Goal: Task Accomplishment & Management: Manage account settings

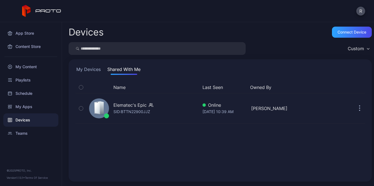
click at [89, 69] on button "My Devices" at bounding box center [88, 70] width 27 height 9
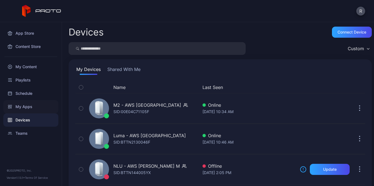
click at [34, 102] on div "My Apps" at bounding box center [30, 106] width 55 height 13
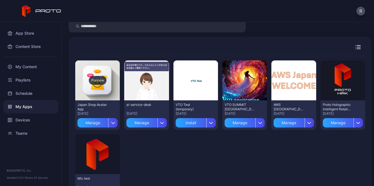
scroll to position [22, 0]
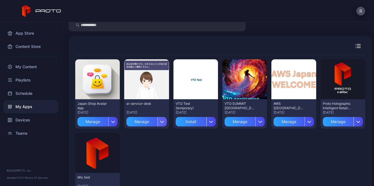
click at [162, 121] on icon "button" at bounding box center [162, 121] width 4 height 2
click at [30, 119] on div "Devices" at bounding box center [30, 119] width 55 height 13
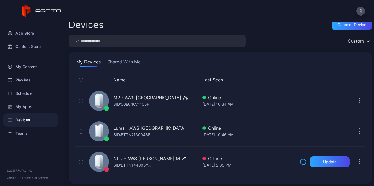
scroll to position [10, 0]
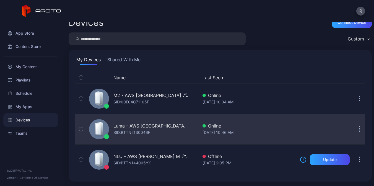
click at [142, 128] on div "Luma - AWS [GEOGRAPHIC_DATA]" at bounding box center [150, 125] width 73 height 7
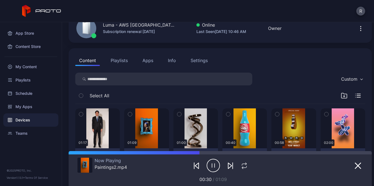
scroll to position [32, 0]
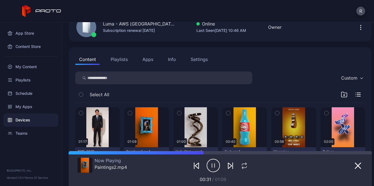
click at [153, 58] on button "Apps" at bounding box center [148, 59] width 19 height 11
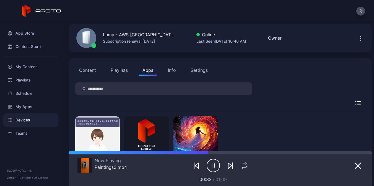
scroll to position [60, 0]
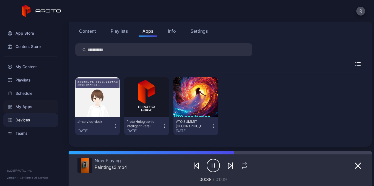
click at [24, 104] on div "My Apps" at bounding box center [30, 106] width 55 height 13
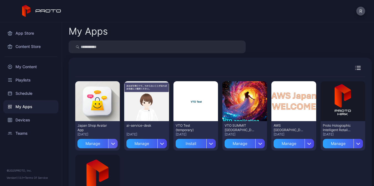
click at [113, 143] on icon "button" at bounding box center [113, 143] width 4 height 2
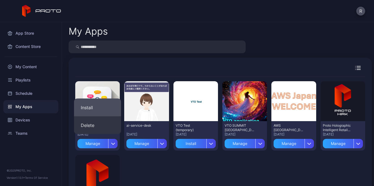
click at [103, 103] on button "Install" at bounding box center [97, 108] width 47 height 18
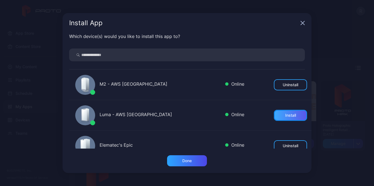
click at [284, 114] on div "Install" at bounding box center [290, 115] width 33 height 11
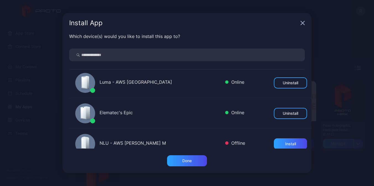
scroll to position [43, 0]
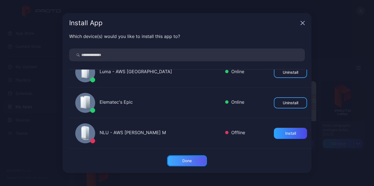
click at [194, 159] on div "Done" at bounding box center [187, 160] width 40 height 11
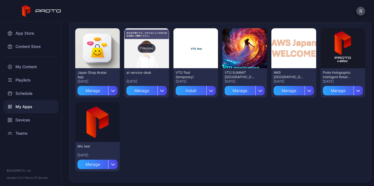
scroll to position [54, 0]
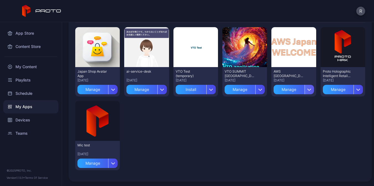
click at [310, 89] on icon "button" at bounding box center [310, 89] width 4 height 2
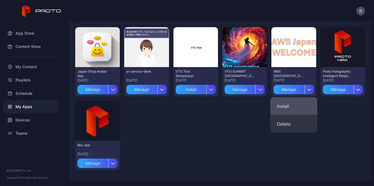
click at [297, 105] on button "Install" at bounding box center [294, 106] width 47 height 18
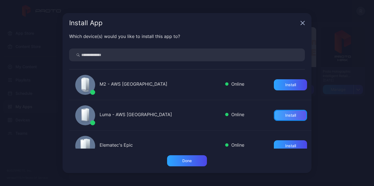
click at [293, 115] on div "Install" at bounding box center [290, 115] width 11 height 4
click at [200, 161] on div "Done" at bounding box center [187, 160] width 40 height 11
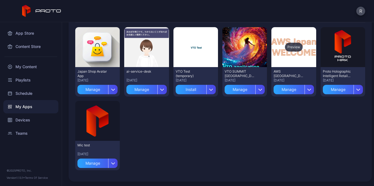
click at [294, 42] on div "Preview" at bounding box center [294, 47] width 45 height 40
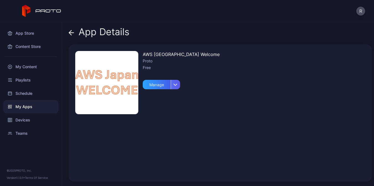
click at [174, 83] on div "button" at bounding box center [175, 84] width 9 height 9
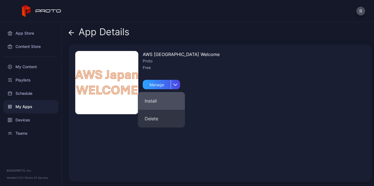
click at [156, 100] on button "Install" at bounding box center [161, 101] width 47 height 18
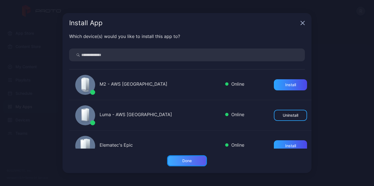
click at [185, 161] on div "Done" at bounding box center [186, 160] width 9 height 4
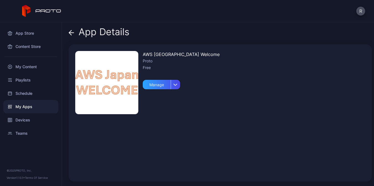
click at [114, 80] on img at bounding box center [106, 82] width 63 height 63
click at [109, 83] on img at bounding box center [106, 82] width 63 height 63
click at [71, 29] on span at bounding box center [72, 32] width 6 height 11
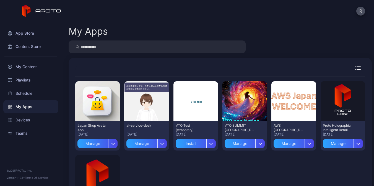
scroll to position [54, 0]
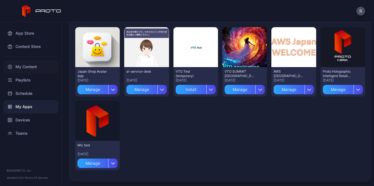
click at [29, 70] on div "My Content" at bounding box center [30, 66] width 55 height 13
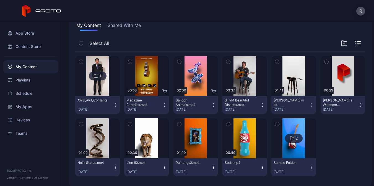
scroll to position [50, 0]
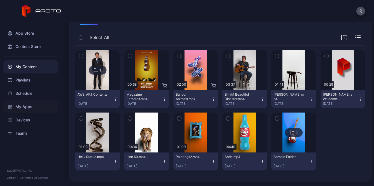
click at [24, 109] on div "My Apps" at bounding box center [30, 106] width 55 height 13
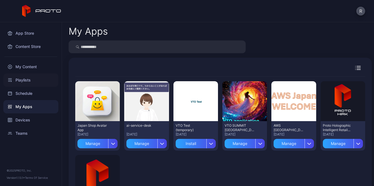
click at [26, 82] on div "Playlists" at bounding box center [30, 79] width 55 height 13
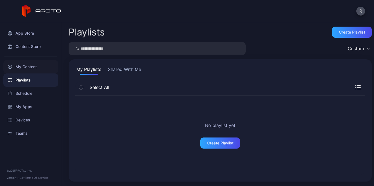
click at [35, 69] on div "My Content" at bounding box center [30, 66] width 55 height 13
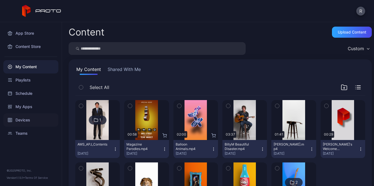
click at [22, 121] on div "Devices" at bounding box center [30, 119] width 55 height 13
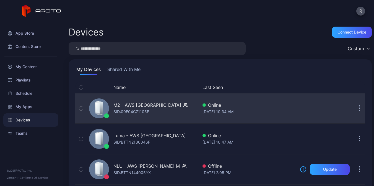
scroll to position [10, 0]
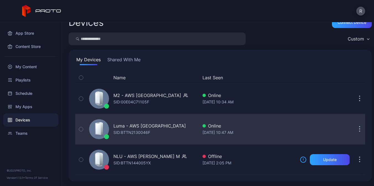
click at [151, 128] on div "Luma - AWS [GEOGRAPHIC_DATA]" at bounding box center [150, 125] width 73 height 7
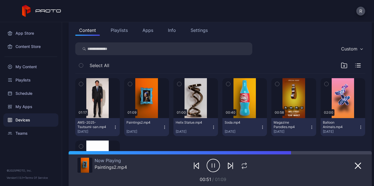
scroll to position [60, 0]
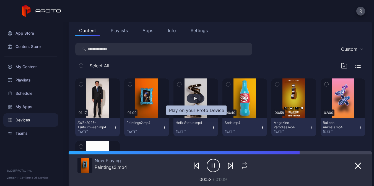
click at [196, 97] on div "button" at bounding box center [195, 98] width 3 height 3
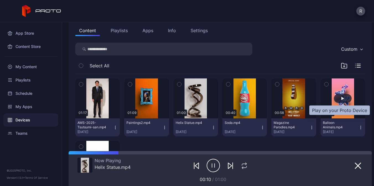
click at [343, 95] on div "button" at bounding box center [343, 98] width 18 height 9
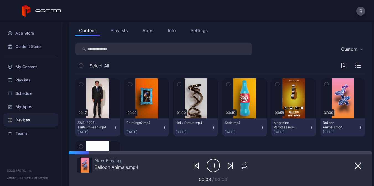
click at [152, 29] on button "Apps" at bounding box center [148, 30] width 19 height 11
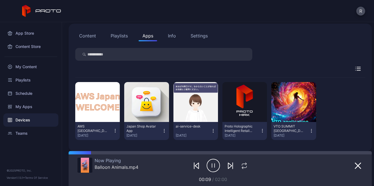
scroll to position [60, 0]
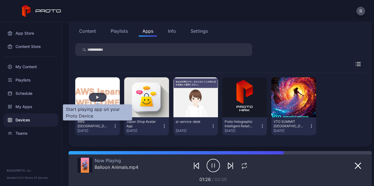
click at [98, 98] on div "button" at bounding box center [97, 97] width 3 height 3
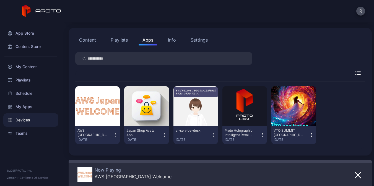
click at [87, 42] on button "Content" at bounding box center [87, 39] width 25 height 11
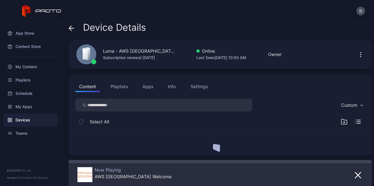
scroll to position [4, 0]
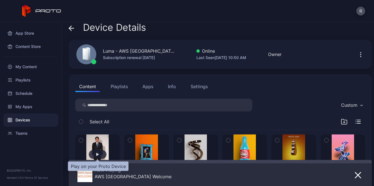
click at [99, 153] on div "button" at bounding box center [97, 154] width 3 height 3
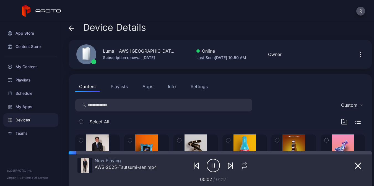
click at [215, 167] on icon "button" at bounding box center [213, 165] width 13 height 14
click at [152, 138] on button "button" at bounding box center [146, 154] width 45 height 40
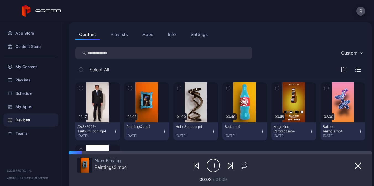
scroll to position [55, 0]
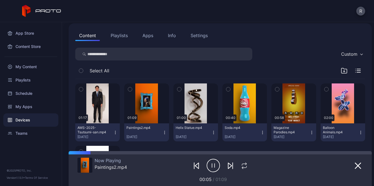
click at [203, 35] on div "Settings" at bounding box center [199, 35] width 17 height 7
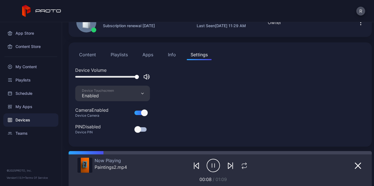
drag, startPoint x: 110, startPoint y: 77, endPoint x: 144, endPoint y: 77, distance: 34.1
click at [144, 77] on div at bounding box center [112, 76] width 75 height 7
click at [93, 54] on button "Content" at bounding box center [87, 54] width 25 height 11
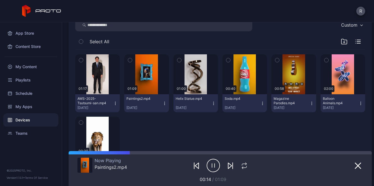
scroll to position [99, 0]
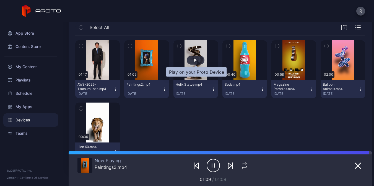
click at [195, 59] on div "button" at bounding box center [195, 59] width 3 height 3
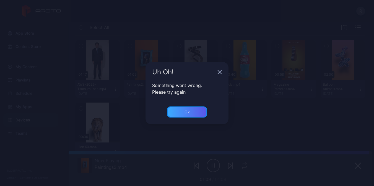
click at [179, 109] on div "Ok" at bounding box center [187, 111] width 40 height 11
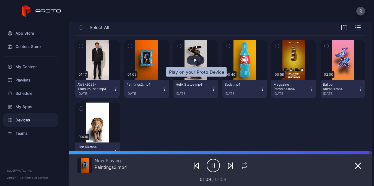
click at [199, 60] on div "button" at bounding box center [196, 60] width 18 height 9
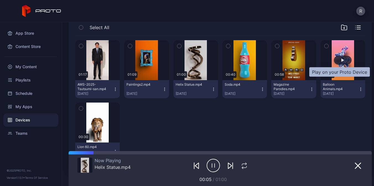
click at [341, 59] on div "button" at bounding box center [343, 60] width 18 height 9
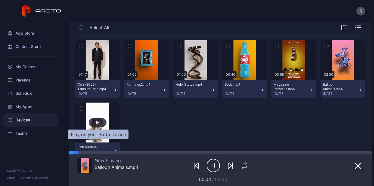
click at [99, 121] on div "button" at bounding box center [97, 122] width 3 height 3
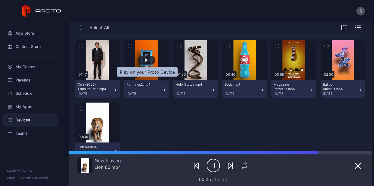
click at [147, 59] on div "button" at bounding box center [146, 59] width 3 height 3
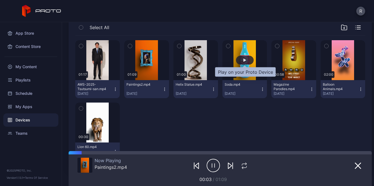
click at [242, 61] on div "button" at bounding box center [245, 60] width 18 height 9
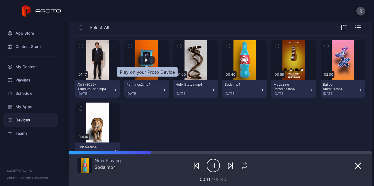
click at [149, 61] on div "button" at bounding box center [147, 60] width 18 height 9
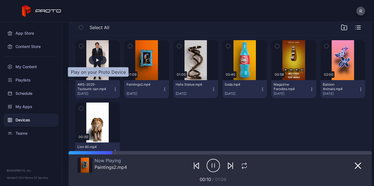
click at [102, 58] on div "button" at bounding box center [98, 60] width 18 height 9
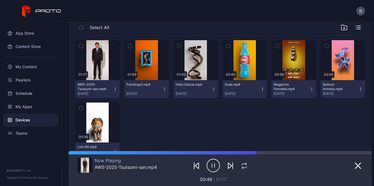
click at [212, 167] on icon "button" at bounding box center [212, 165] width 0 height 4
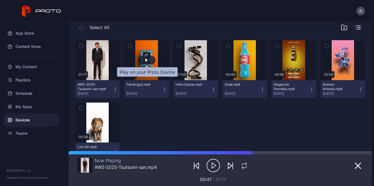
click at [149, 59] on div "button" at bounding box center [147, 60] width 18 height 9
